Goal: Check status: Check status

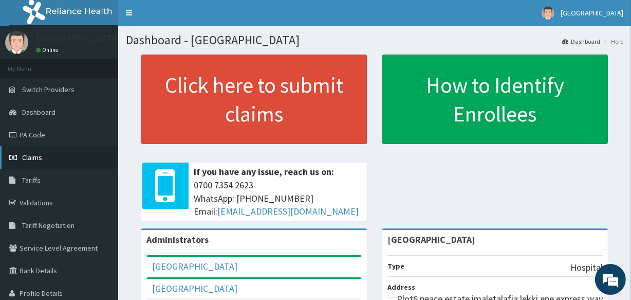
click at [30, 157] on span "Claims" at bounding box center [32, 157] width 20 height 9
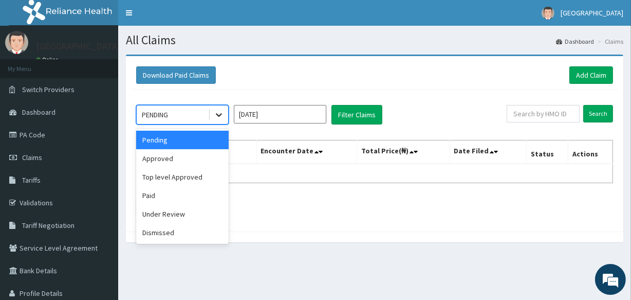
click at [220, 118] on icon at bounding box center [219, 114] width 10 height 10
click at [166, 156] on div "Approved" at bounding box center [182, 158] width 93 height 19
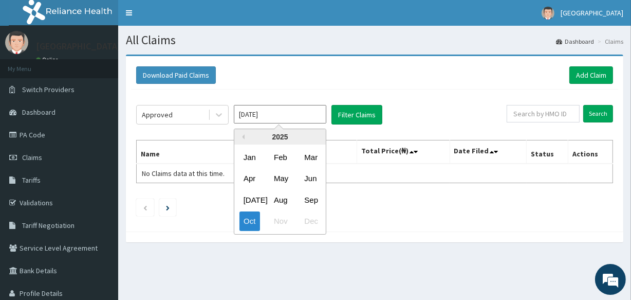
click at [322, 113] on input "[DATE]" at bounding box center [280, 114] width 93 height 19
click at [316, 200] on div "Sep" at bounding box center [310, 199] width 21 height 19
type input "[DATE]"
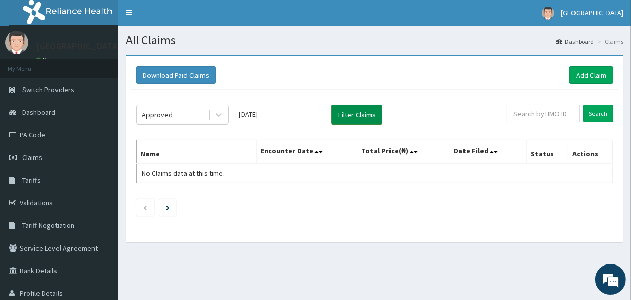
click at [348, 113] on button "Filter Claims" at bounding box center [357, 115] width 51 height 20
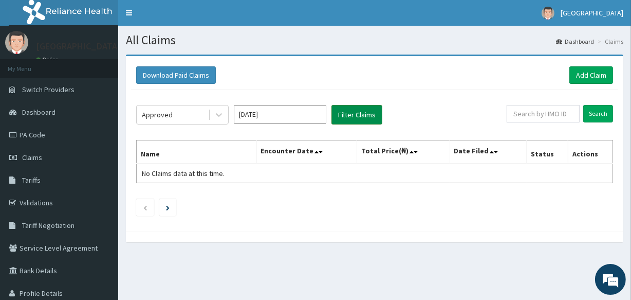
click at [348, 113] on button "Filter Claims" at bounding box center [357, 115] width 51 height 20
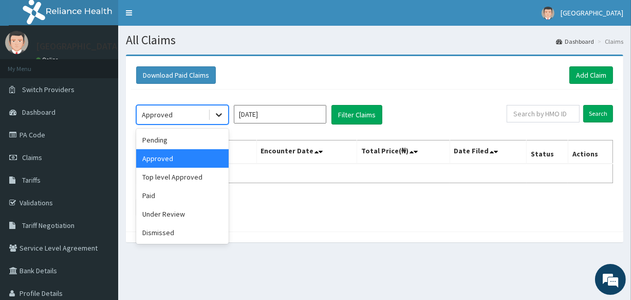
click at [223, 113] on icon at bounding box center [219, 114] width 10 height 10
click at [197, 146] on div "Pending" at bounding box center [182, 140] width 93 height 19
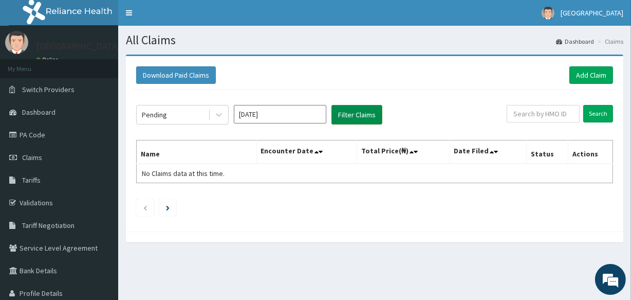
click at [342, 117] on button "Filter Claims" at bounding box center [357, 115] width 51 height 20
click at [367, 115] on button "Filter Claims" at bounding box center [357, 115] width 51 height 20
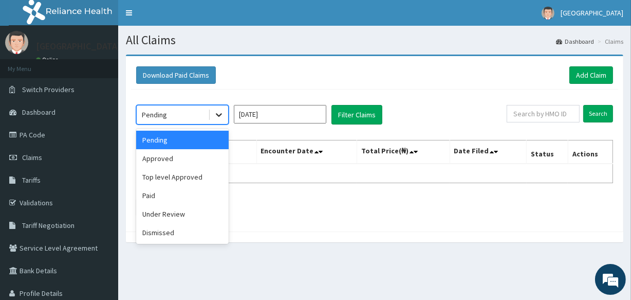
click at [218, 115] on icon at bounding box center [219, 116] width 6 height 4
click at [180, 196] on div "Paid" at bounding box center [182, 195] width 93 height 19
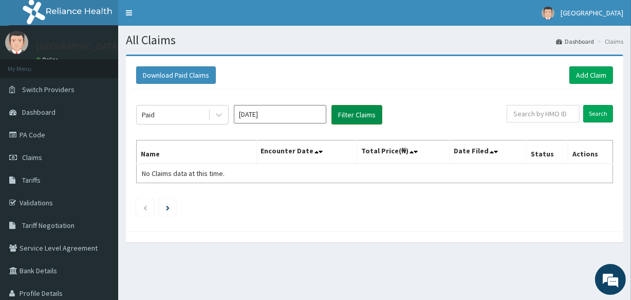
click at [350, 113] on button "Filter Claims" at bounding box center [357, 115] width 51 height 20
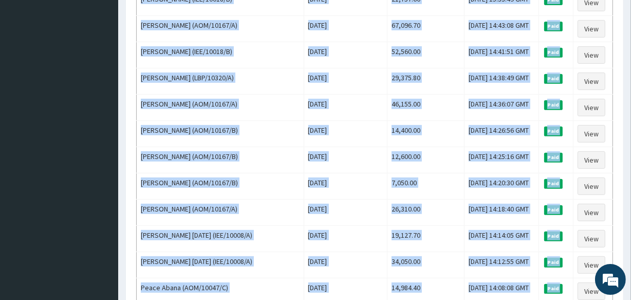
scroll to position [775, 0]
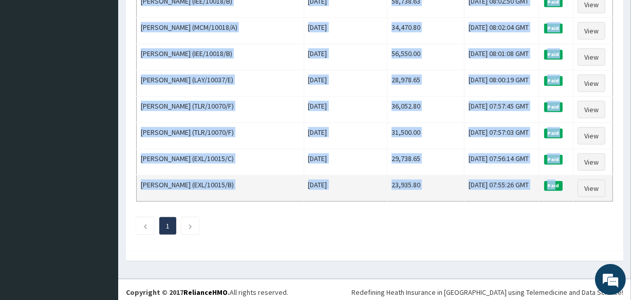
drag, startPoint x: 162, startPoint y: 70, endPoint x: 565, endPoint y: 179, distance: 416.9
copy tbody "t Aminu (IEE/10018/B) [DATE] 45,000.00 [DATE] 16:32:52 GMT Paid View [PERSON_NA…"
